Goal: Information Seeking & Learning: Learn about a topic

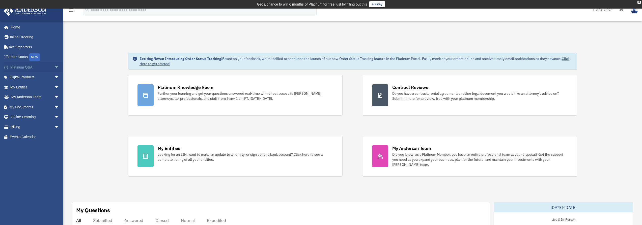
click at [24, 68] on link "Platinum Q&A arrow_drop_down" at bounding box center [35, 67] width 63 height 10
click at [54, 68] on span "arrow_drop_down" at bounding box center [59, 67] width 10 height 10
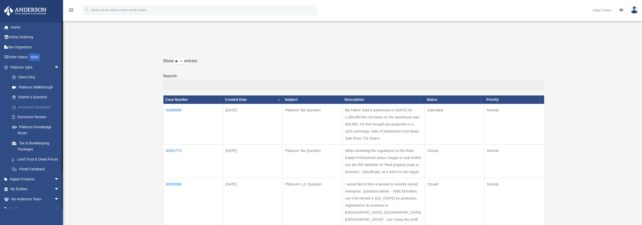
click at [33, 107] on link "Answered Questions" at bounding box center [37, 107] width 60 height 10
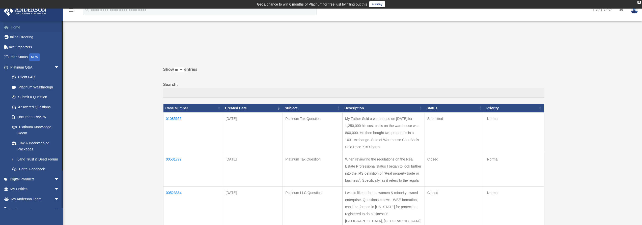
click at [19, 26] on link "Home" at bounding box center [35, 27] width 63 height 10
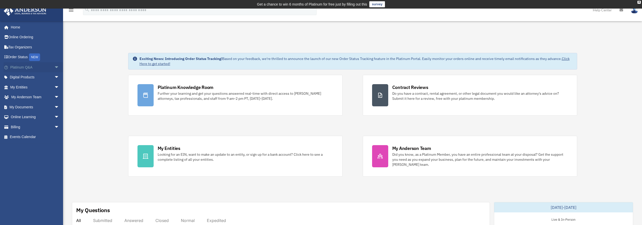
click at [37, 67] on link "Platinum Q&A arrow_drop_down" at bounding box center [35, 67] width 63 height 10
click at [54, 66] on span "arrow_drop_down" at bounding box center [59, 67] width 10 height 10
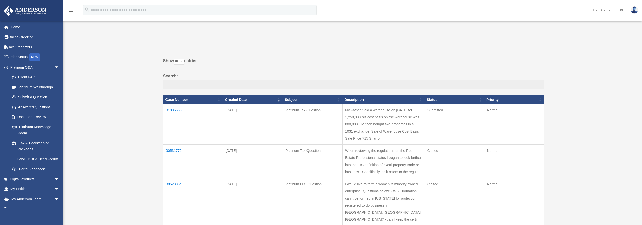
click at [42, 108] on link "Answered Questions" at bounding box center [34, 107] width 55 height 10
